Goal: Information Seeking & Learning: Find specific fact

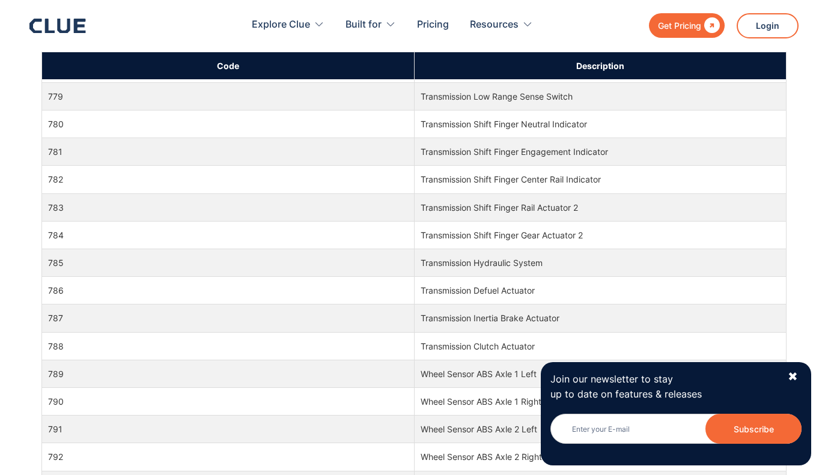
scroll to position [12717, 0]
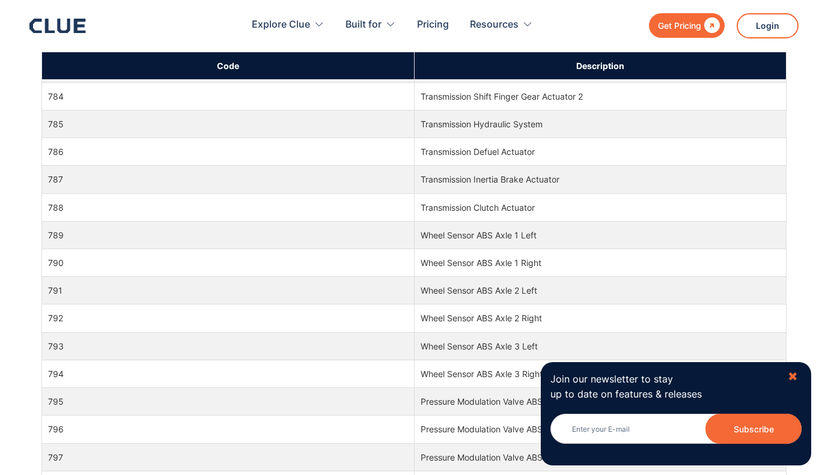
click at [793, 374] on div "✖" at bounding box center [792, 376] width 10 height 15
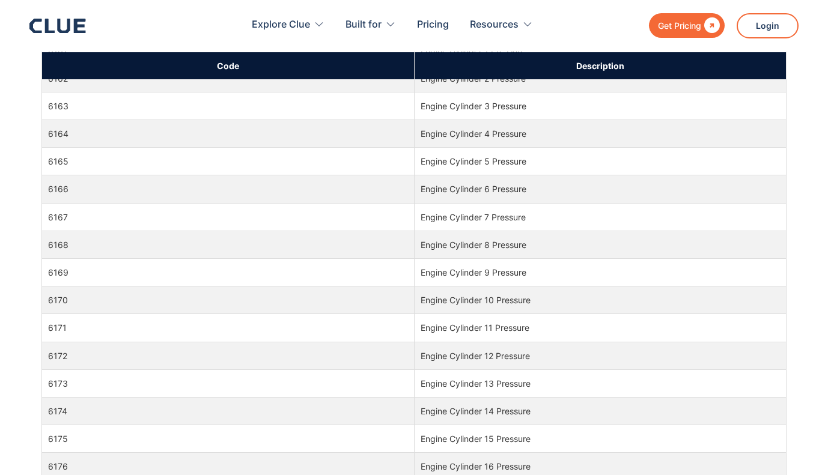
scroll to position [102692, 0]
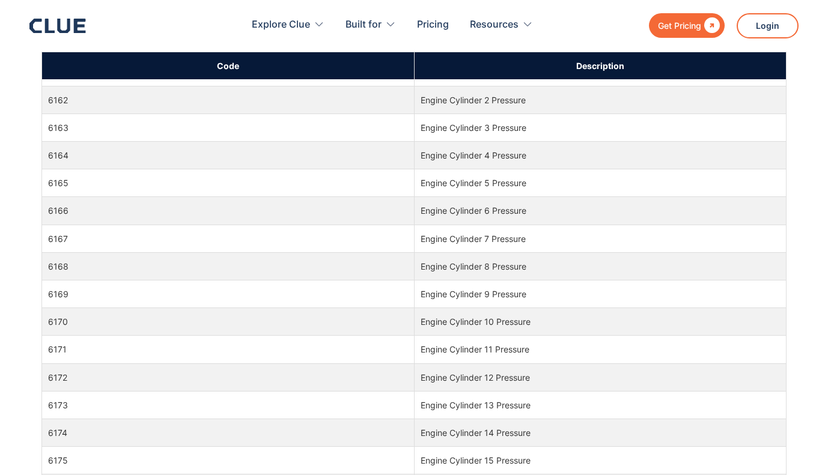
click at [563, 174] on td "Engine Cylinder 5 Pressure" at bounding box center [600, 183] width 372 height 28
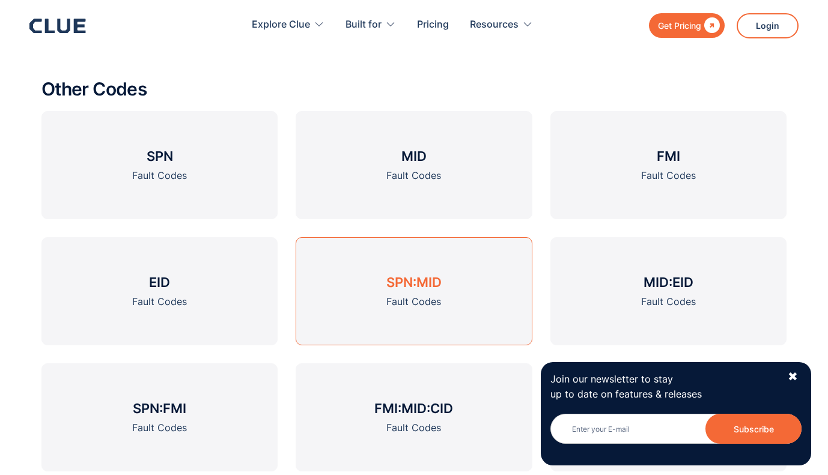
scroll to position [1333, 0]
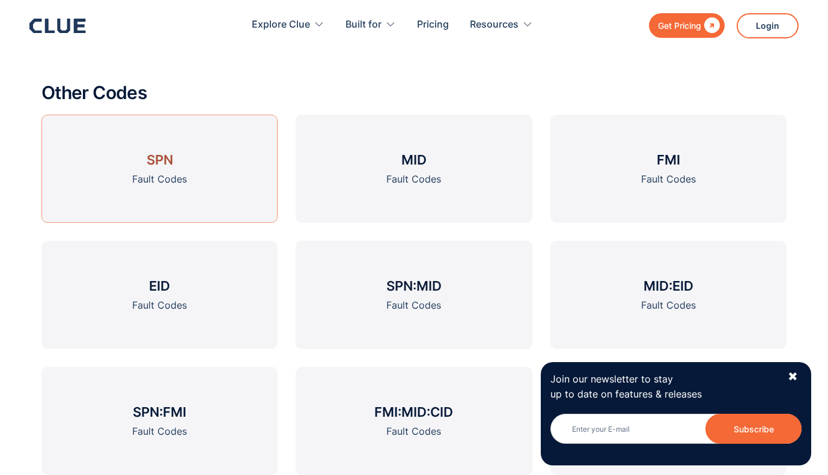
click at [195, 157] on link "SPN Fault Codes" at bounding box center [159, 169] width 236 height 108
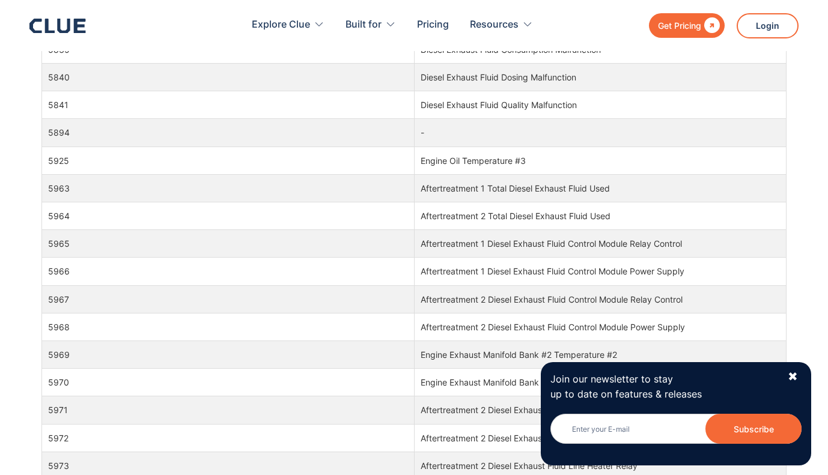
scroll to position [102091, 0]
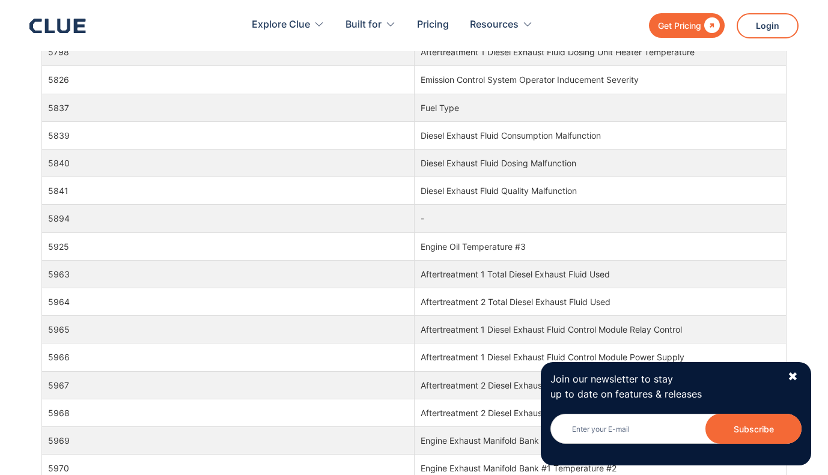
click at [89, 360] on td "5966" at bounding box center [228, 357] width 372 height 28
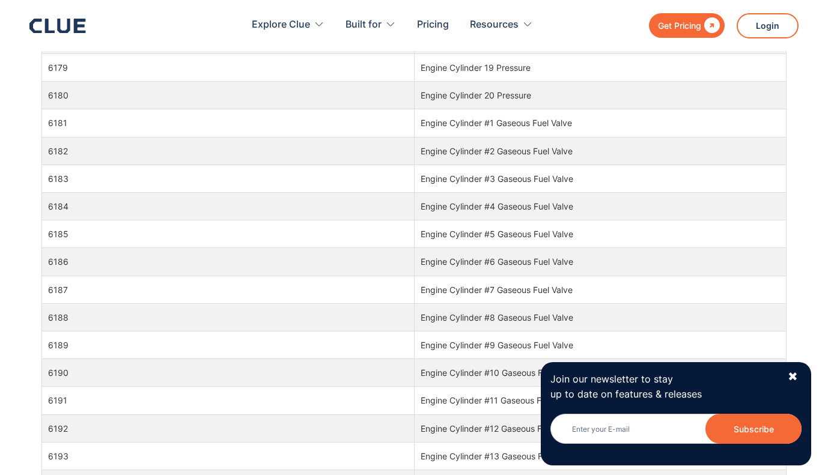
scroll to position [103147, 0]
